Goal: Task Accomplishment & Management: Complete application form

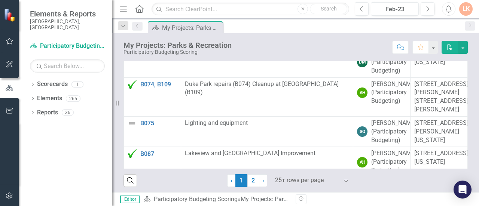
scroll to position [598, 0]
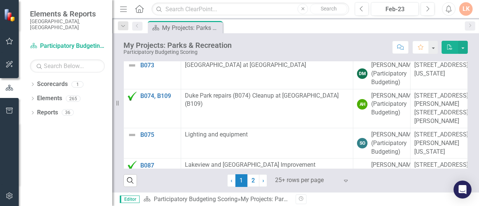
click at [158, 20] on link "B052, B053, B054, B106, B107, B108" at bounding box center [158, 10] width 37 height 20
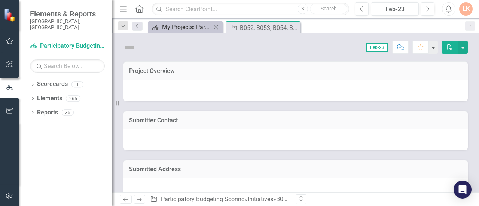
click at [173, 24] on div "My Projects: Parks & Recreation" at bounding box center [186, 26] width 49 height 9
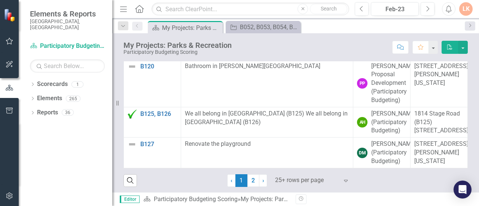
scroll to position [877, 0]
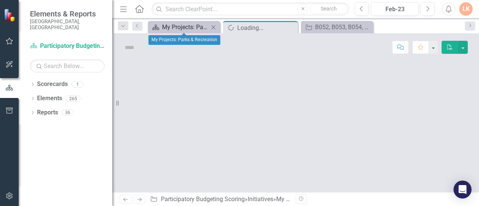
click at [184, 29] on div "My Projects: Parks & Recreation" at bounding box center [185, 26] width 47 height 9
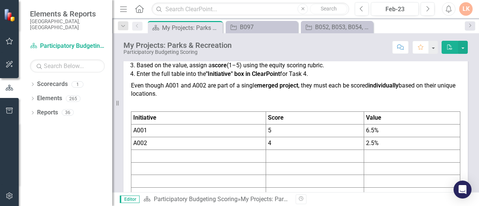
scroll to position [450, 0]
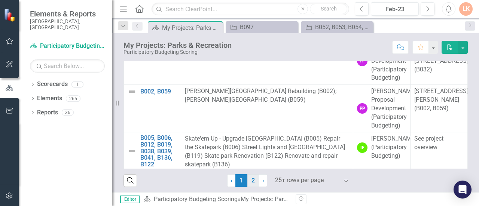
click at [248, 179] on link "2" at bounding box center [253, 180] width 12 height 13
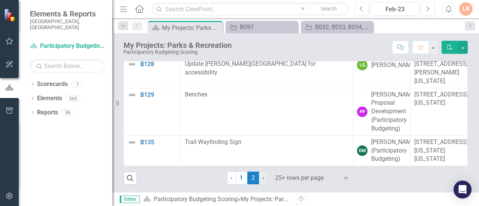
click at [259, 179] on link "› Next" at bounding box center [263, 178] width 8 height 13
click at [236, 179] on link "1" at bounding box center [241, 178] width 12 height 13
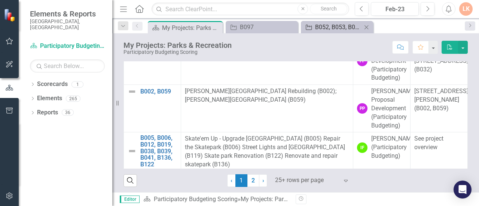
click at [330, 27] on div "B052, B053, B054, B106, B107, B108" at bounding box center [338, 26] width 47 height 9
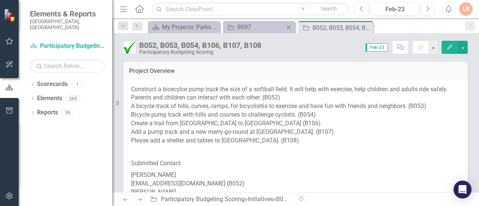
drag, startPoint x: 330, startPoint y: 27, endPoint x: 286, endPoint y: 25, distance: 44.9
drag, startPoint x: 314, startPoint y: 28, endPoint x: 279, endPoint y: 27, distance: 34.8
click at [279, 27] on div "Scorecard My Projects: Parks & Recreation Close Initiative B097 Close Initiativ…" at bounding box center [303, 27] width 314 height 12
click at [330, 41] on div "Score: 0.00 Feb-23 Completed Comment Favorite Edit" at bounding box center [366, 47] width 203 height 13
drag, startPoint x: 329, startPoint y: 28, endPoint x: 296, endPoint y: 30, distance: 33.0
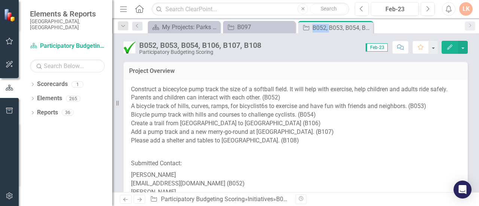
click at [296, 30] on div "Initiative B052, B053, B054, B106, B107, B108 Pin Close" at bounding box center [335, 27] width 78 height 12
click at [314, 39] on div "B052, B053, B054, B106, B107, B108 Participatory Budgeting Scoring Score: 0.00 …" at bounding box center [295, 44] width 366 height 22
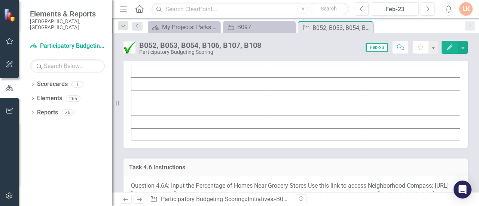
scroll to position [3178, 0]
click at [189, 39] on td at bounding box center [198, 32] width 135 height 13
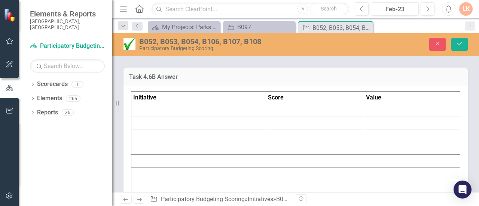
scroll to position [3187, 0]
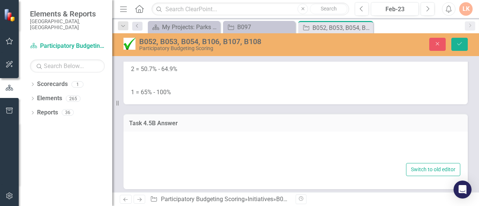
type textarea "<table border="1"> <colgroup> <col> <col> <col> </colgroup> <tbody> <tr> <td><s…"
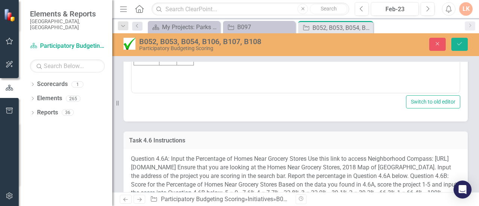
scroll to position [3252, 0]
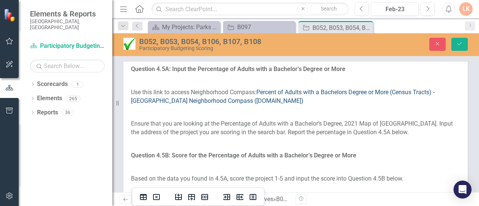
scroll to position [2916, 0]
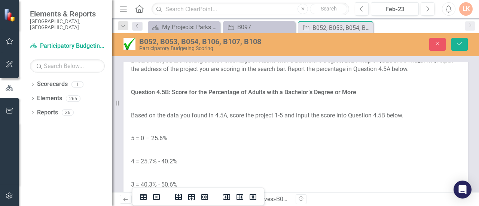
click at [295, 41] on link "Percent of Adults with a Bachelors Degree or More (Census Tracts) - [GEOGRAPHIC…" at bounding box center [282, 33] width 303 height 16
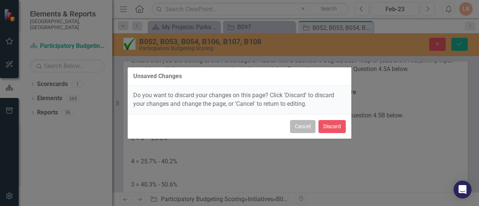
click at [300, 126] on button "Cancel" at bounding box center [302, 126] width 25 height 13
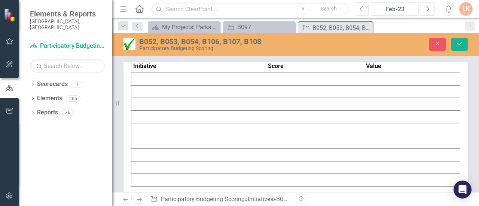
scroll to position [3439, 0]
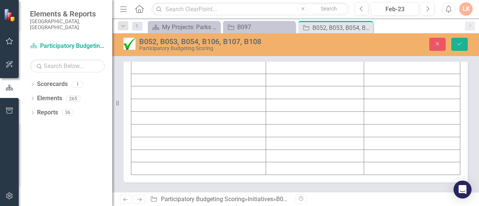
drag, startPoint x: 130, startPoint y: 121, endPoint x: 151, endPoint y: 118, distance: 21.6
drag, startPoint x: 311, startPoint y: 118, endPoint x: 212, endPoint y: 116, distance: 98.7
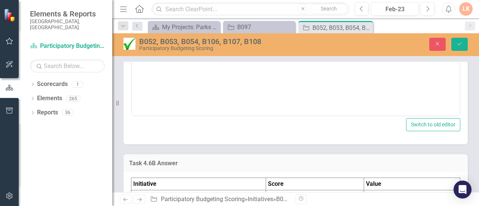
scroll to position [0, 0]
drag, startPoint x: 133, startPoint y: 0, endPoint x: 309, endPoint y: 3, distance: 175.7
click at [309, 3] on p "Question 4.6A: Input the Percentage of Homes Near Grocery Stores Use this link …" at bounding box center [295, 14] width 324 height 54
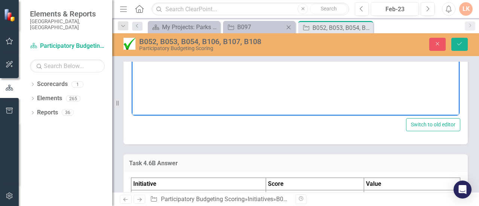
copy p "[URL][DOMAIN_NAME]"
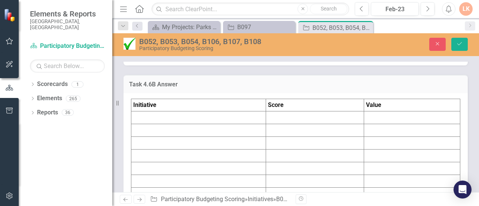
scroll to position [3551, 0]
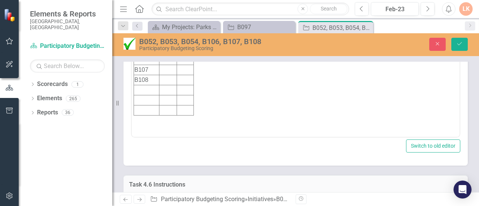
scroll to position [3215, 0]
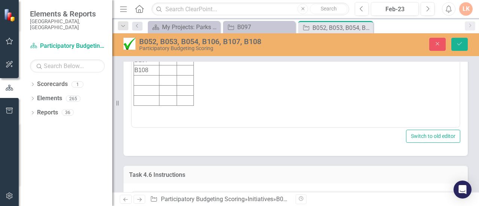
click at [184, 11] on td "Rich Text Area. Press ALT-0 for help." at bounding box center [185, 17] width 17 height 16
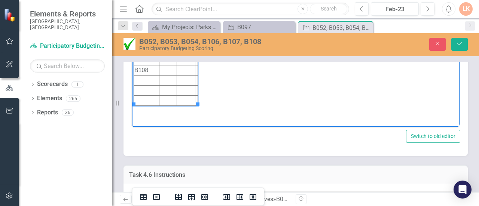
click at [162, 17] on td "Rich Text Area. Press ALT-0 for help." at bounding box center [168, 17] width 18 height 16
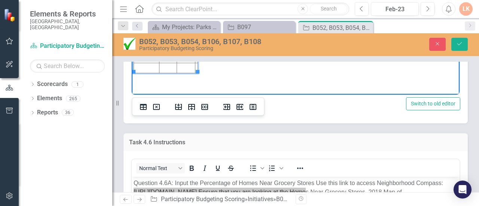
scroll to position [3258, 0]
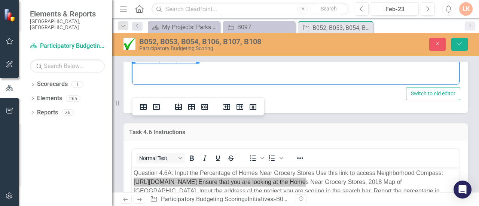
click at [165, 46] on td "4" at bounding box center [168, 48] width 18 height 10
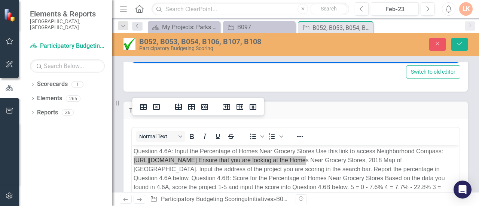
scroll to position [3279, 0]
click at [166, 15] on td "4" at bounding box center [168, 17] width 18 height 10
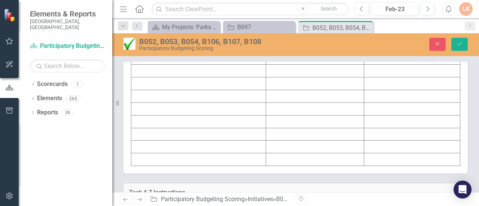
scroll to position [3652, 0]
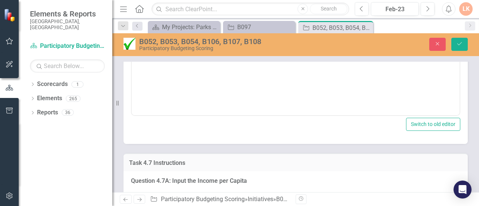
click at [130, 144] on div "<table border="1"> <colgroup> <col> <col> <col> </colgroup> <tbody> <tr> <td><s…" at bounding box center [295, 51] width 344 height 185
click at [138, 3] on td "Rich Text Area. Press ALT-0 for help." at bounding box center [146, 2] width 25 height 10
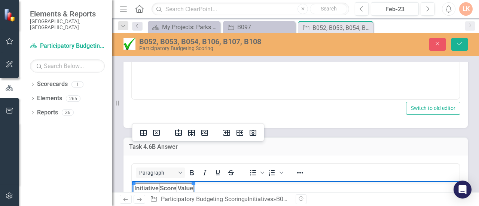
scroll to position [3432, 0]
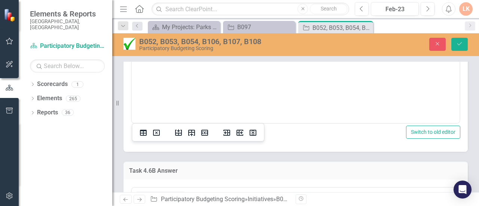
click at [242, 89] on div "Task 4.6 Instructions Question 4.6A: Input the Percentage of Homes Near Grocery…" at bounding box center [295, 45] width 355 height 213
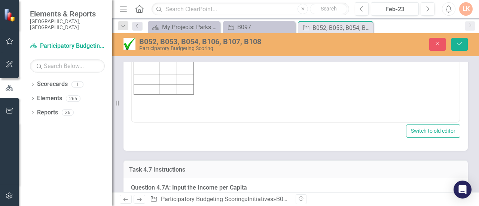
scroll to position [3656, 0]
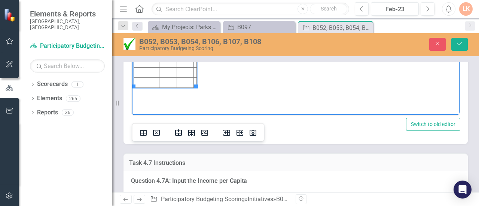
scroll to position [3651, 0]
click at [187, 14] on td "Rich Text Area. Press ALT-0 for help." at bounding box center [185, 14] width 17 height 10
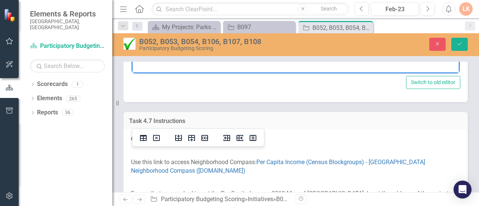
scroll to position [3693, 0]
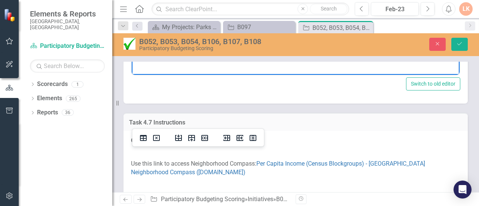
click at [244, 18] on body "Initiative Score Value B052 5 0.7% B053 5 0.7% B054 5 0.7% B106 5 0.7% B107 5 0…" at bounding box center [295, 0] width 327 height 112
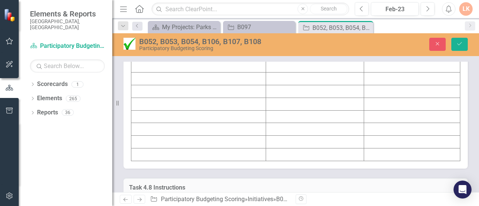
scroll to position [4104, 0]
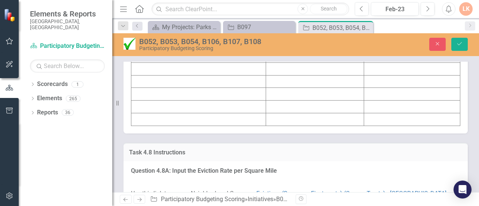
click at [241, 25] on td at bounding box center [198, 18] width 135 height 13
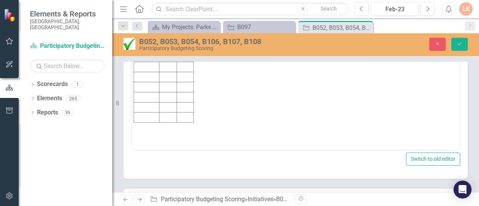
scroll to position [0, 0]
click at [155, 34] on td "Rich Text Area. Press ALT-0 for help." at bounding box center [146, 36] width 25 height 10
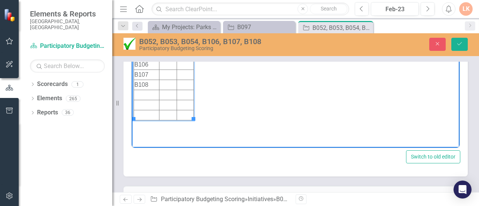
scroll to position [4144, 0]
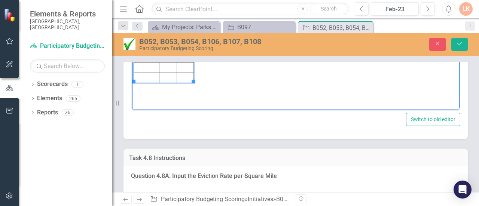
click at [167, 7] on td "Rich Text Area. Press ALT-0 for help." at bounding box center [168, 7] width 18 height 10
click at [185, 5] on td "Rich Text Area. Press ALT-0 for help." at bounding box center [188, 7] width 23 height 10
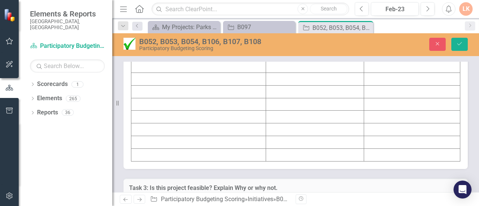
scroll to position [4592, 0]
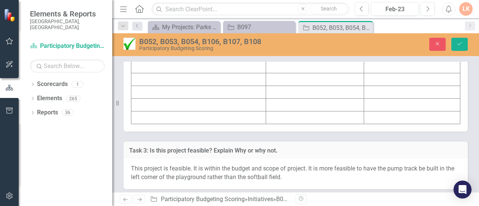
click at [247, 23] on td at bounding box center [198, 16] width 135 height 13
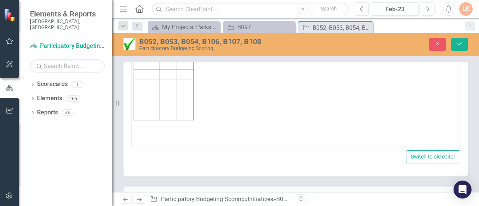
scroll to position [0, 0]
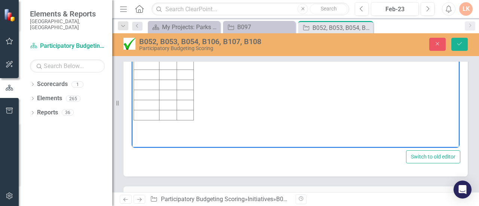
click at [143, 32] on td "Rich Text Area. Press ALT-0 for help." at bounding box center [146, 35] width 25 height 10
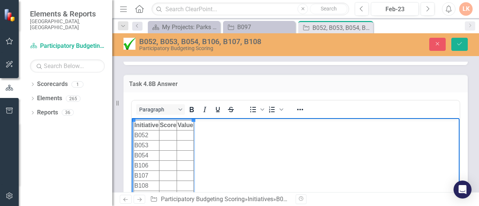
scroll to position [4603, 0]
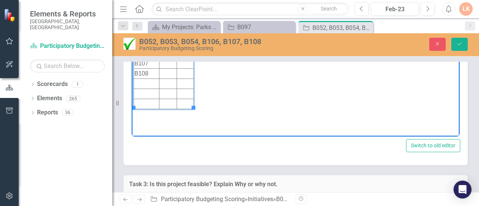
click at [185, 22] on td "Rich Text Area. Press ALT-0 for help." at bounding box center [185, 23] width 17 height 10
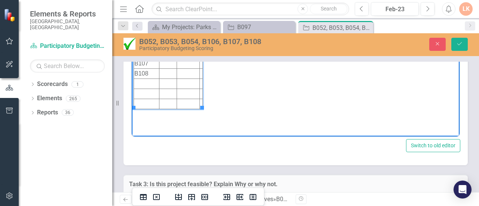
click at [185, 22] on td "$34,389" at bounding box center [188, 23] width 23 height 10
copy td "150"
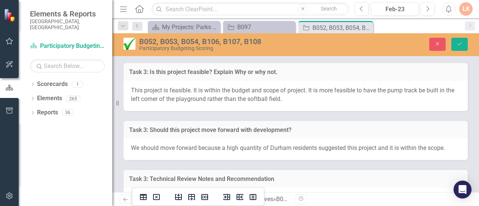
scroll to position [4678, 0]
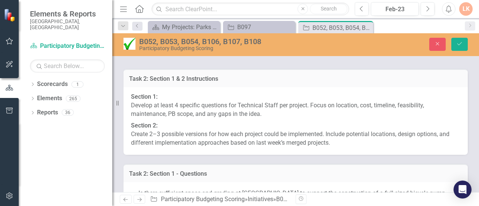
scroll to position [4902, 0]
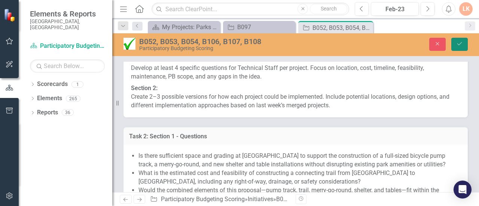
click at [458, 42] on icon "Save" at bounding box center [459, 43] width 7 height 5
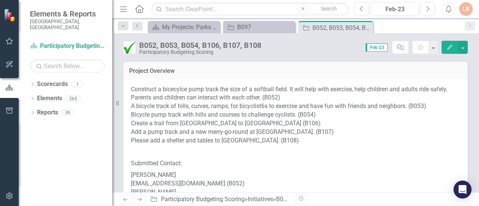
click at [355, 127] on p "Construct a bicecylce pump track the size of a softball field. It will help wit…" at bounding box center [295, 115] width 329 height 61
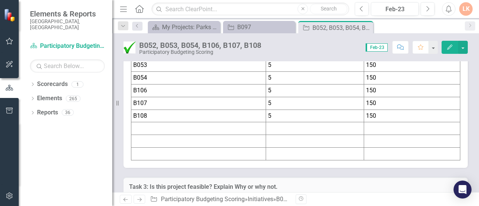
scroll to position [4411, 0]
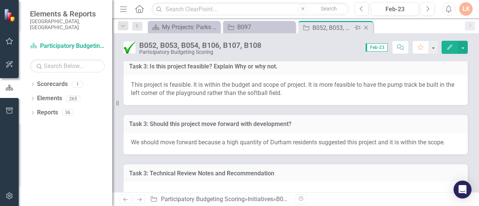
click at [365, 26] on icon "Close" at bounding box center [365, 28] width 7 height 6
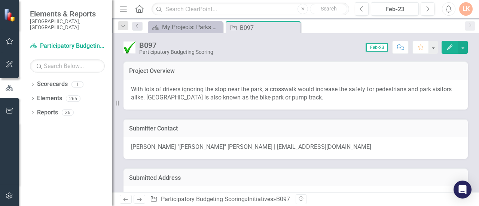
scroll to position [112, 0]
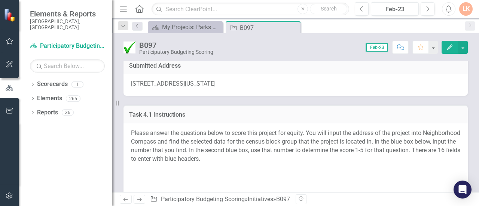
click at [215, 82] on span "[STREET_ADDRESS][US_STATE]" at bounding box center [173, 83] width 84 height 7
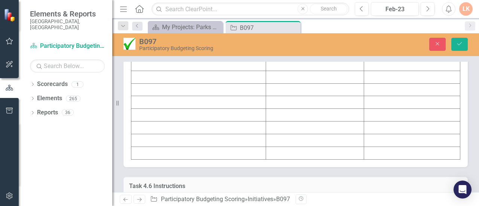
scroll to position [2916, 0]
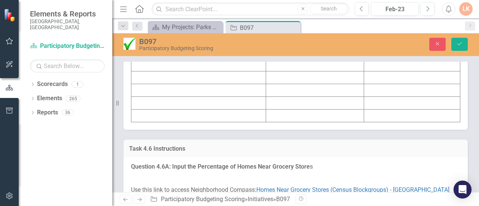
click at [217, 21] on td at bounding box center [198, 14] width 135 height 13
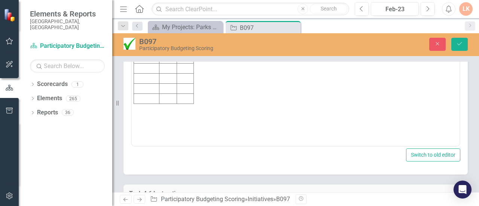
scroll to position [0, 0]
click at [183, 30] on td "Rich Text Area. Press ALT-0 for help." at bounding box center [185, 33] width 17 height 10
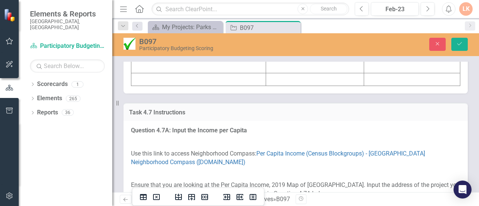
scroll to position [3439, 0]
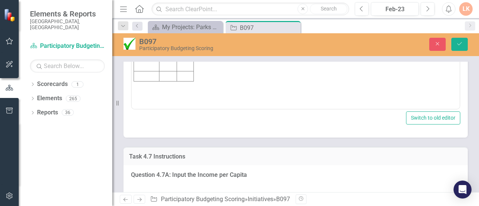
scroll to position [0, 0]
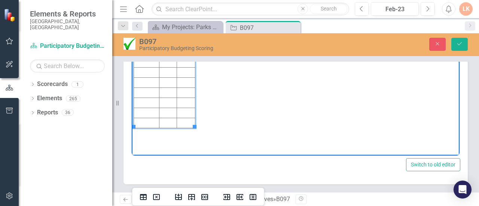
scroll to position [3402, 0]
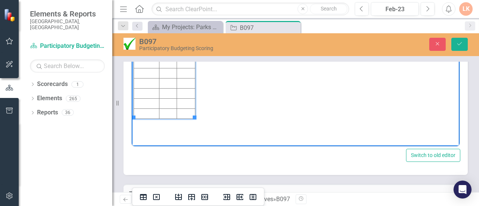
click at [162, 31] on td "Rich Text Area. Press ALT-0 for help." at bounding box center [168, 33] width 18 height 10
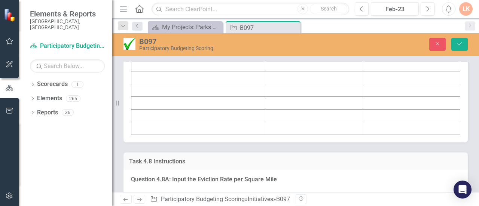
scroll to position [3888, 0]
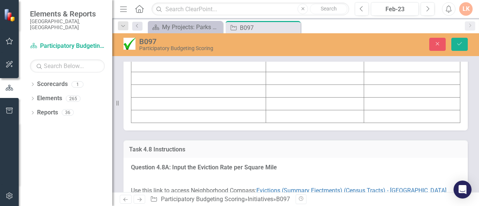
click at [203, 21] on td at bounding box center [198, 15] width 135 height 13
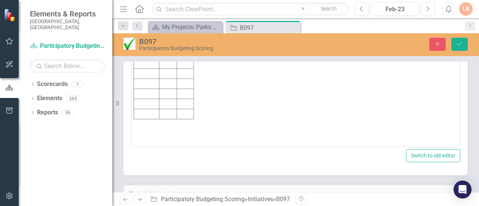
scroll to position [3925, 0]
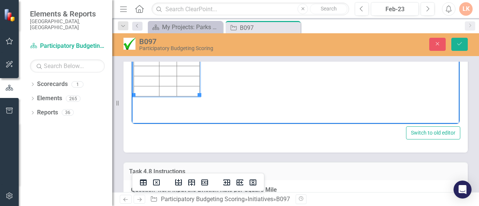
scroll to position [3948, 0]
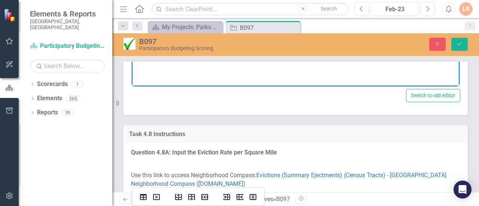
click at [210, 0] on body "Initiative Score Value B097 3 $50,575" at bounding box center [295, 12] width 327 height 112
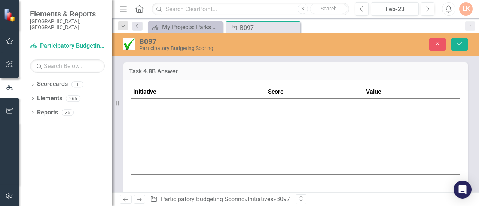
scroll to position [4397, 0]
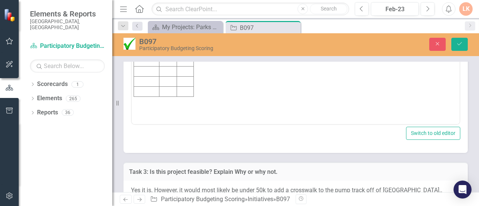
scroll to position [0, 0]
click at [143, 7] on td "Rich Text Area. Press ALT-0 for help." at bounding box center [146, 11] width 25 height 10
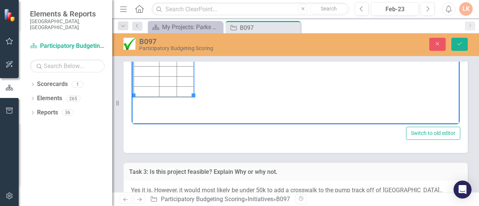
click at [167, 9] on td "Rich Text Area. Press ALT-0 for help." at bounding box center [168, 11] width 18 height 10
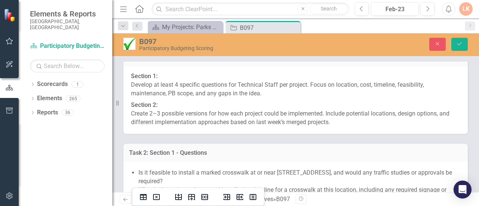
scroll to position [4658, 0]
click at [461, 40] on button "Save" at bounding box center [459, 44] width 16 height 13
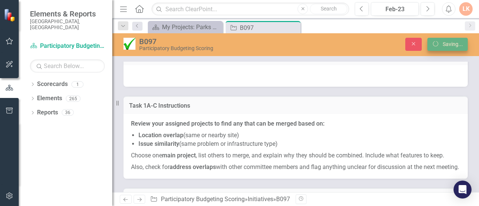
scroll to position [4463, 0]
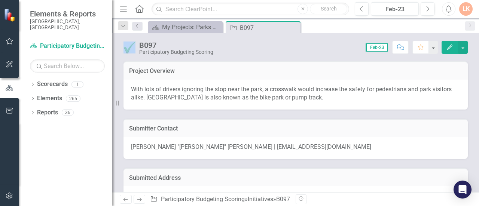
drag, startPoint x: 294, startPoint y: 27, endPoint x: 291, endPoint y: 24, distance: 4.8
click at [0, 0] on icon "Close" at bounding box center [0, 0] width 0 height 0
